Goal: Transaction & Acquisition: Purchase product/service

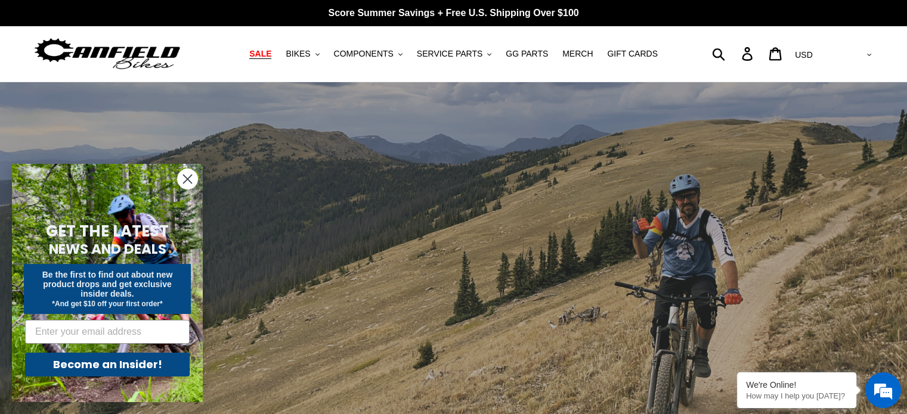
click at [271, 52] on span "SALE" at bounding box center [260, 54] width 22 height 10
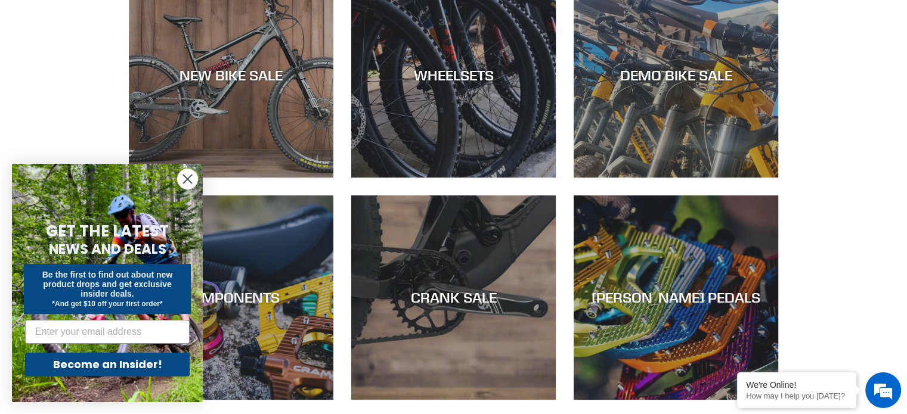
scroll to position [358, 0]
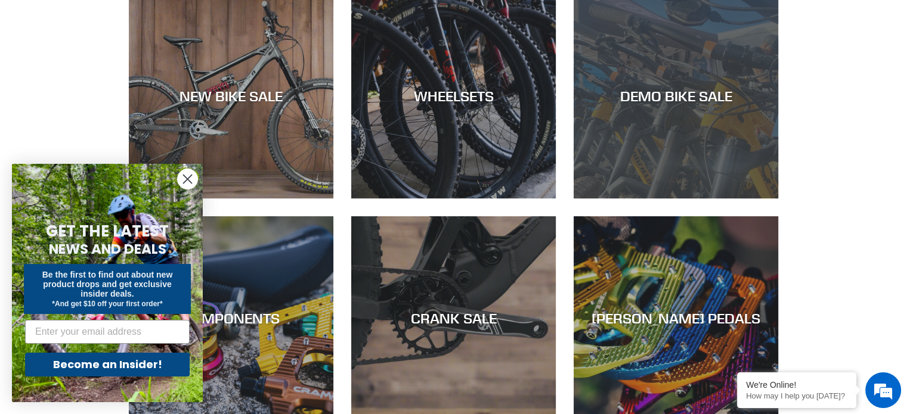
click at [694, 198] on div "DEMO BIKE SALE" at bounding box center [675, 198] width 204 height 0
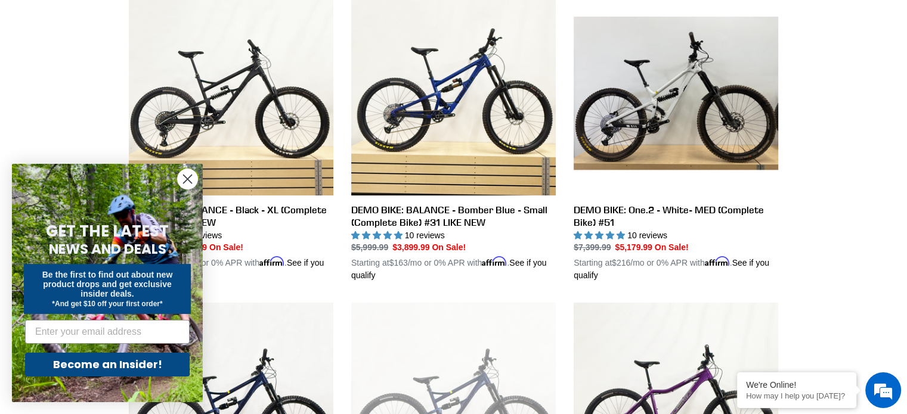
scroll to position [477, 0]
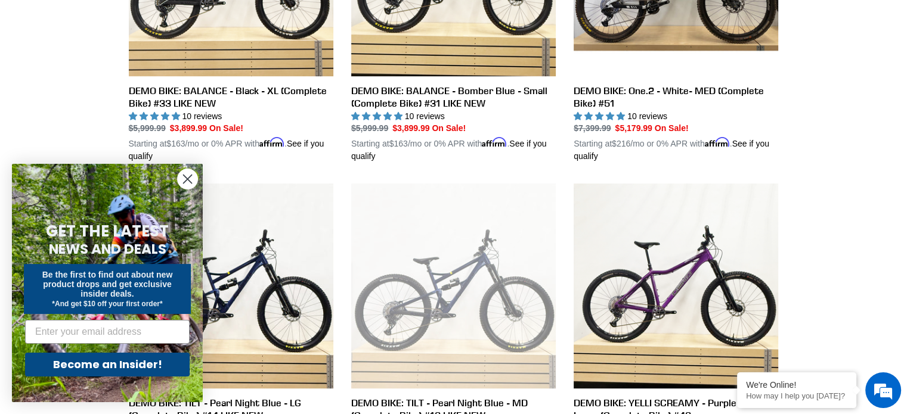
click at [188, 180] on icon "Close dialog" at bounding box center [188, 179] width 8 height 8
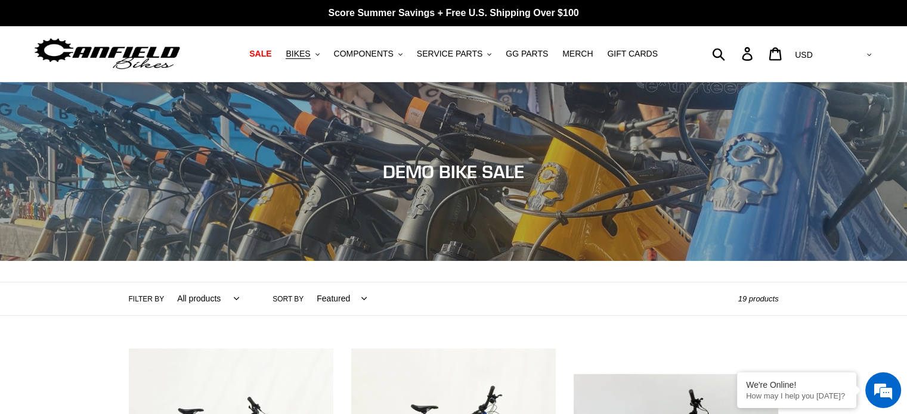
scroll to position [0, 0]
click at [483, 59] on button "SERVICE PARTS .cls-1{fill:#231f20}" at bounding box center [454, 54] width 86 height 16
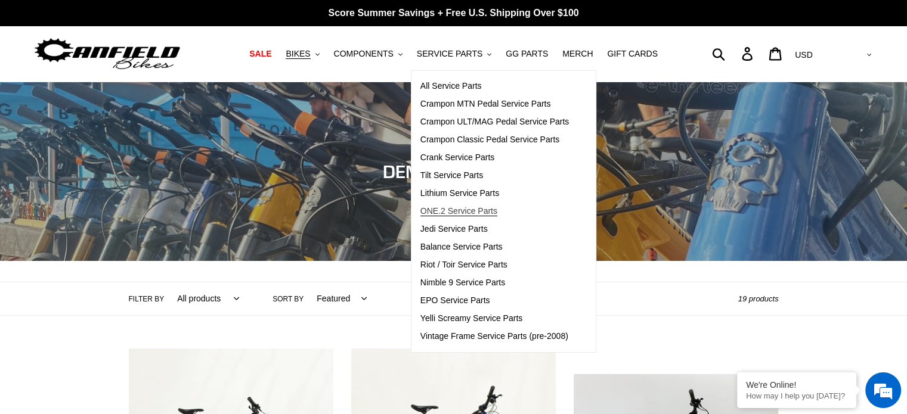
click at [463, 209] on span "ONE.2 Service Parts" at bounding box center [458, 211] width 77 height 10
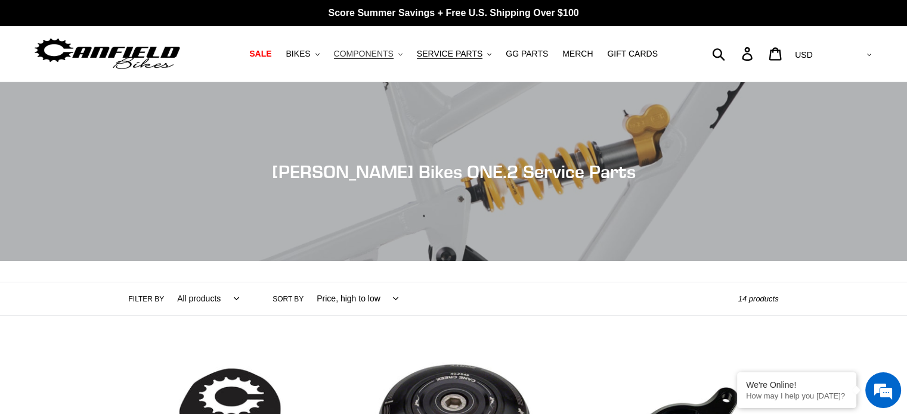
click at [401, 52] on button "COMPONENTS .cls-1{fill:#231f20}" at bounding box center [368, 54] width 80 height 16
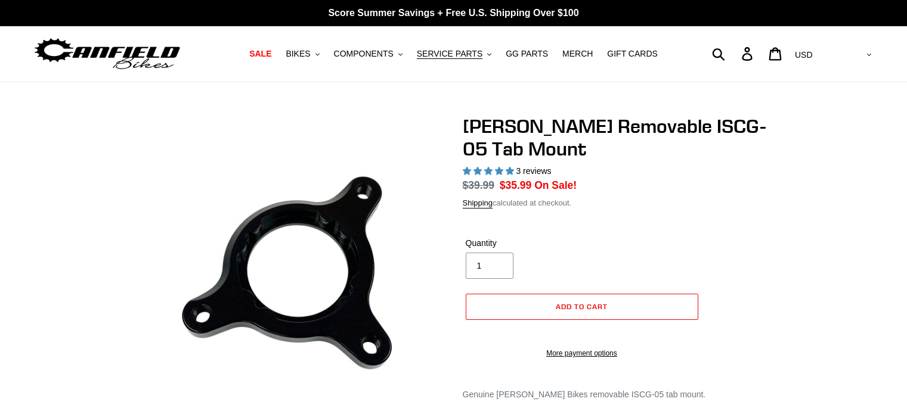
select select "highest-rating"
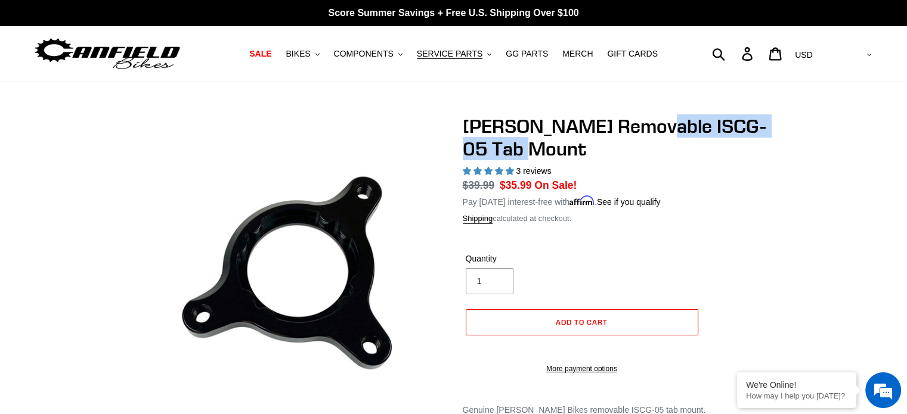
drag, startPoint x: 634, startPoint y: 127, endPoint x: 778, endPoint y: 151, distance: 145.6
click at [778, 151] on div "Canfield Removable ISCG-05 Tab Mount 3 reviews Regular price $39.99 Sale price …" at bounding box center [453, 297] width 715 height 364
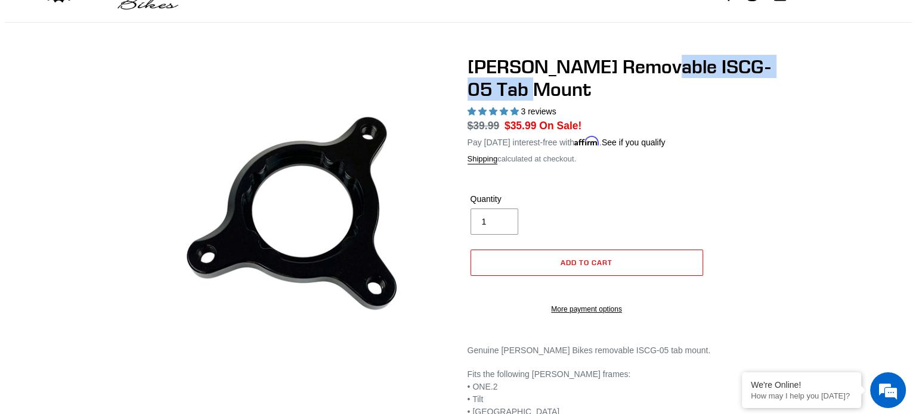
scroll to position [119, 0]
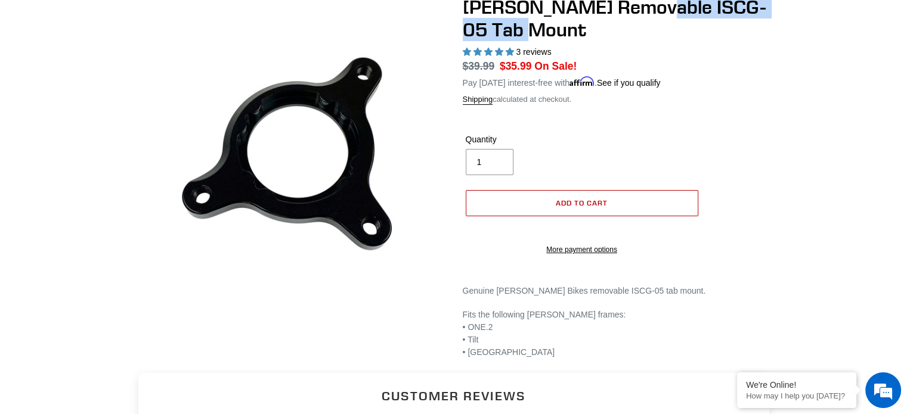
click at [632, 197] on button "Add to cart" at bounding box center [582, 203] width 232 height 26
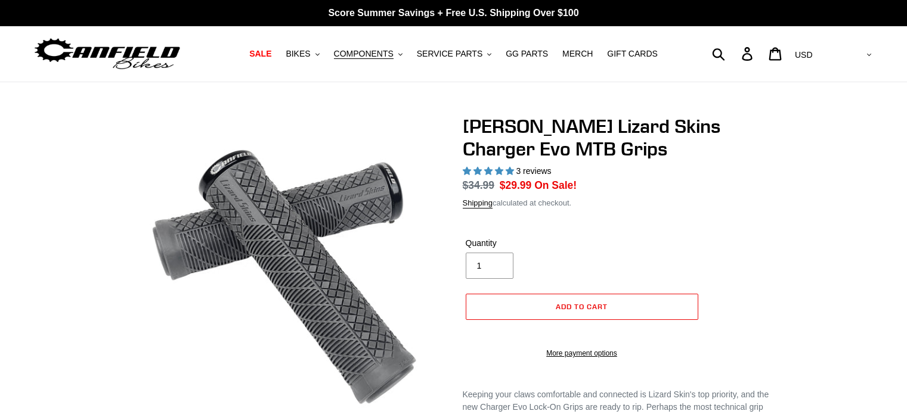
select select "highest-rating"
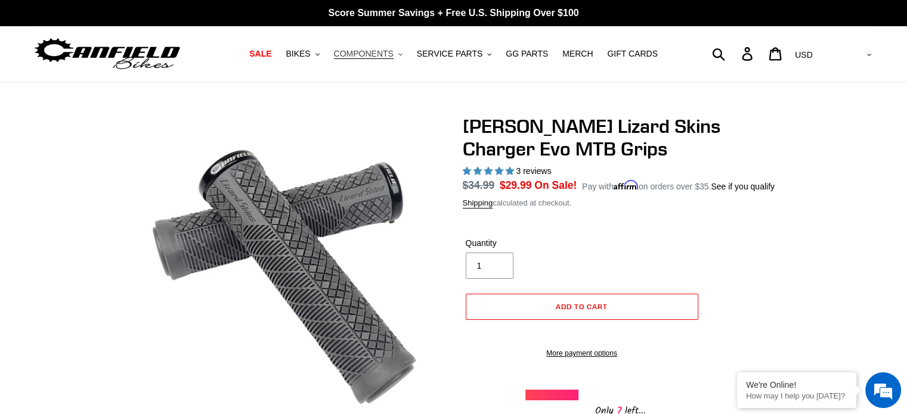
click at [402, 54] on icon ".cls-1{fill:#231f20}" at bounding box center [400, 54] width 4 height 4
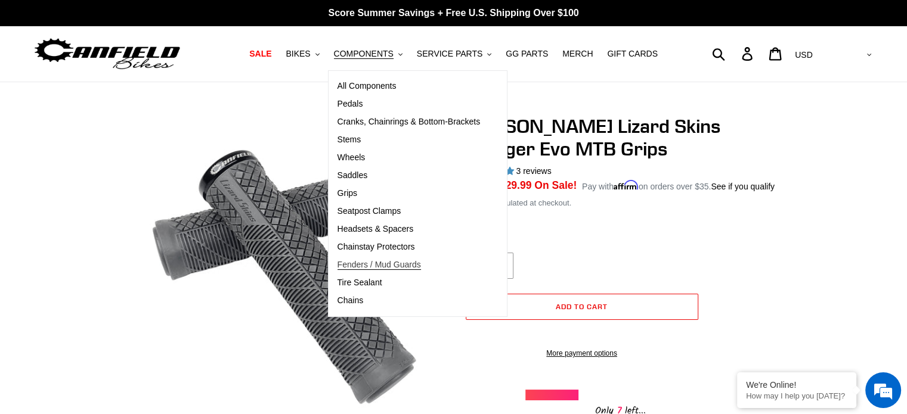
click at [412, 264] on span "Fenders / Mud Guards" at bounding box center [378, 265] width 83 height 10
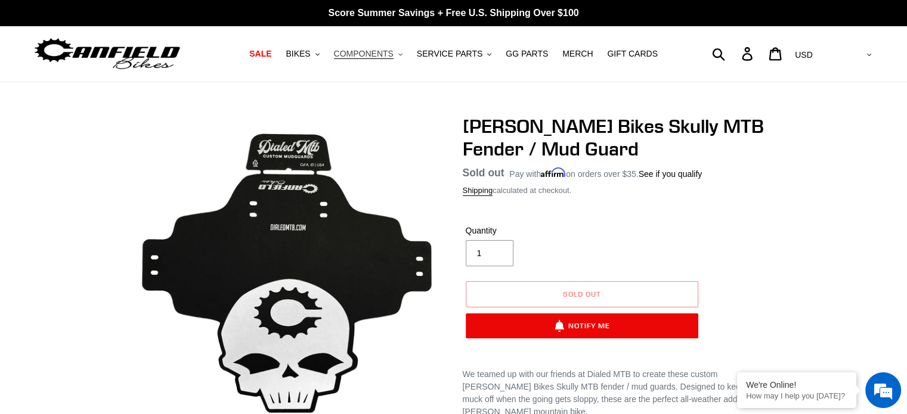
click at [401, 54] on button "COMPONENTS .cls-1{fill:#231f20}" at bounding box center [368, 54] width 80 height 16
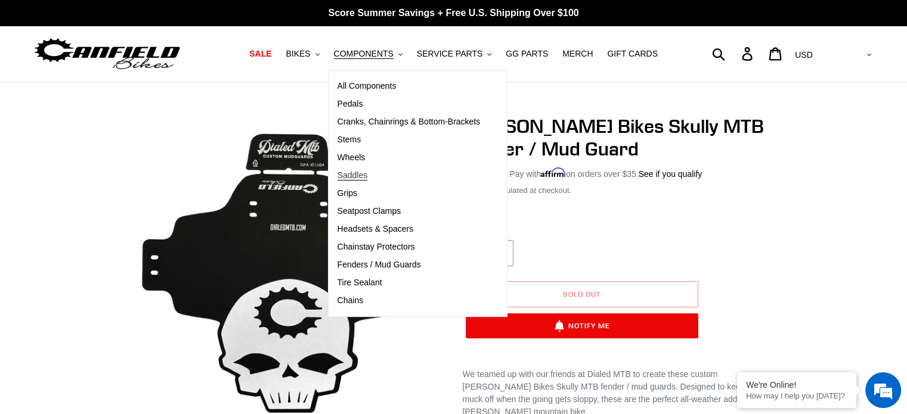
click at [363, 173] on span "Saddles" at bounding box center [352, 175] width 30 height 10
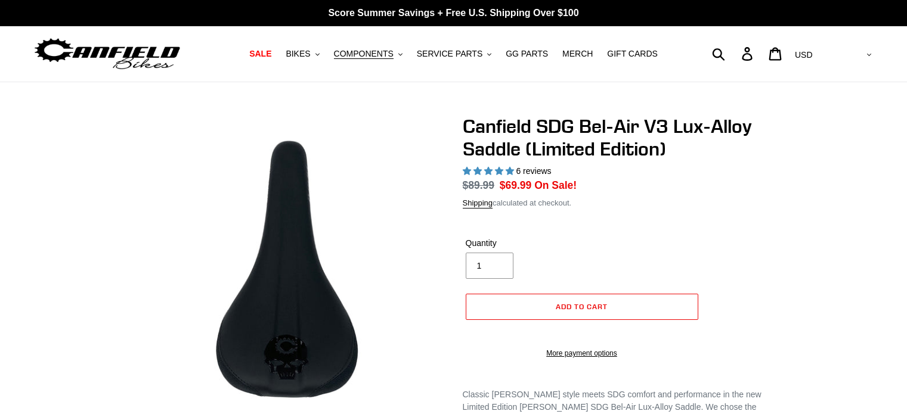
select select "highest-rating"
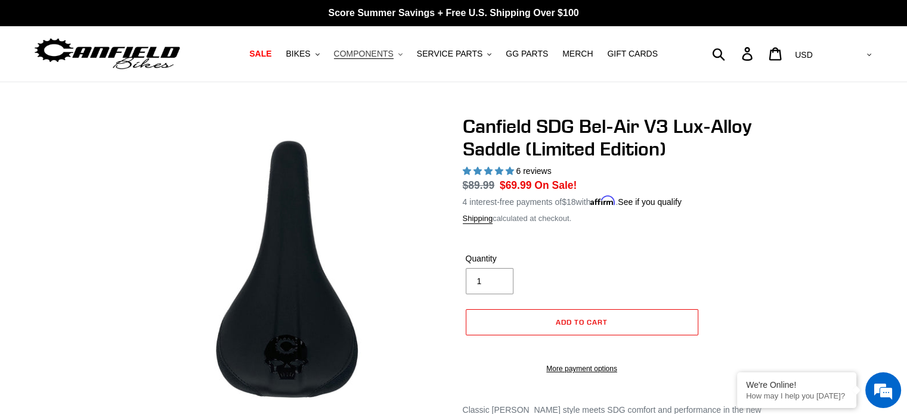
click at [401, 56] on button "COMPONENTS .cls-1{fill:#231f20}" at bounding box center [368, 54] width 80 height 16
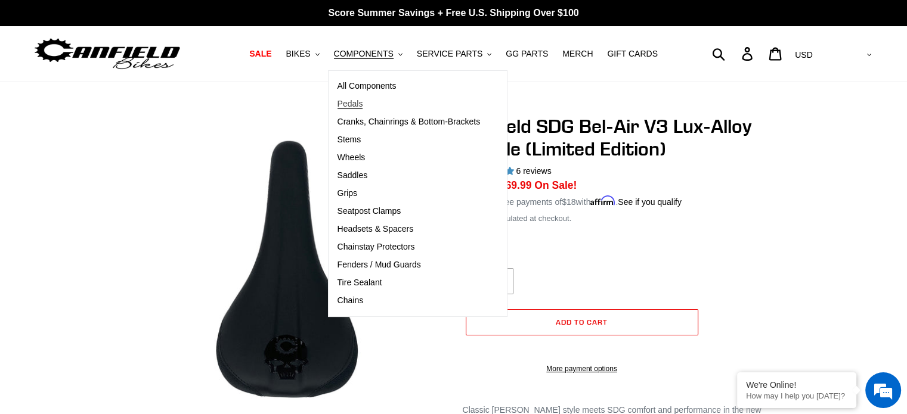
click at [363, 105] on span "Pedals" at bounding box center [350, 104] width 26 height 10
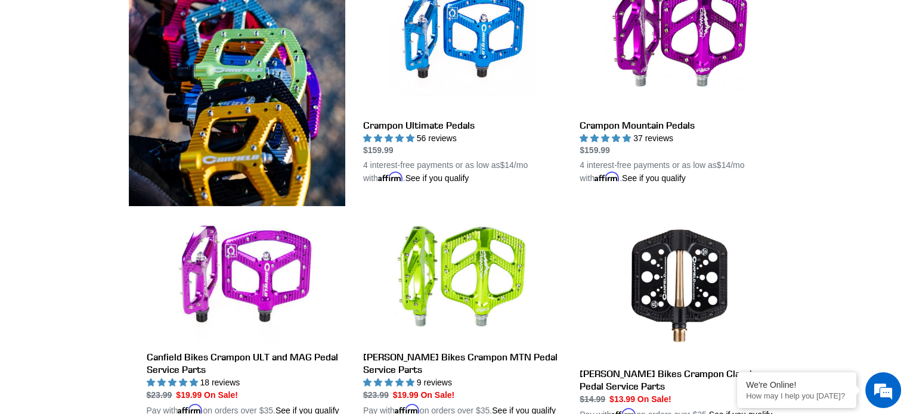
scroll to position [536, 0]
